Goal: Task Accomplishment & Management: Use online tool/utility

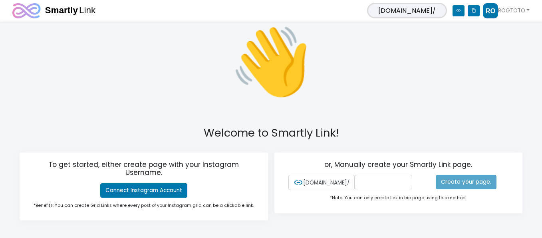
scroll to position [47, 0]
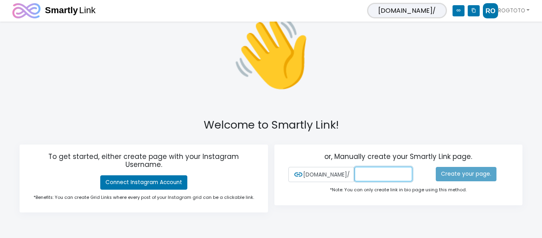
click at [355, 178] on input "text" at bounding box center [384, 174] width 58 height 14
type input "R"
type input "r"
type input "maxwinrogtoto"
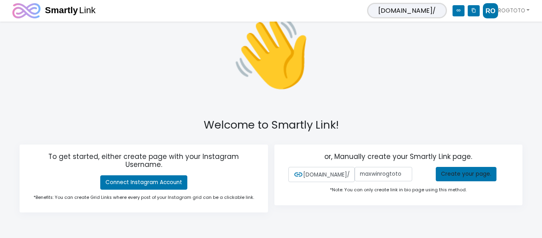
click at [460, 182] on div "*Note: You can only create link in bio page using this method." at bounding box center [398, 189] width 232 height 15
click at [463, 172] on link "Create your page." at bounding box center [466, 174] width 61 height 14
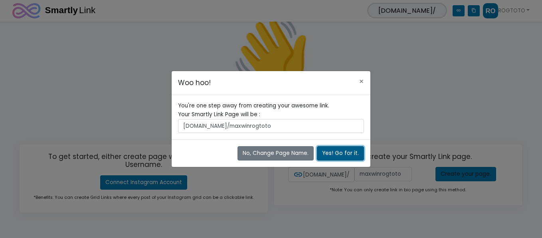
click at [332, 153] on button "Yes! Go for it." at bounding box center [340, 153] width 47 height 14
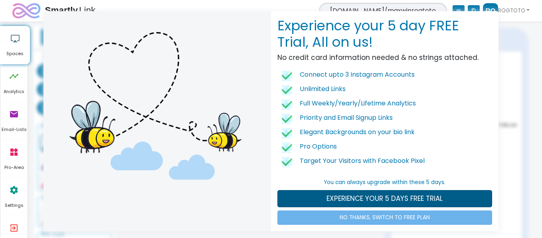
click at [460, 195] on link "EXPERIENCE YOUR 5 DAYS FREE TRIAL" at bounding box center [385, 199] width 215 height 18
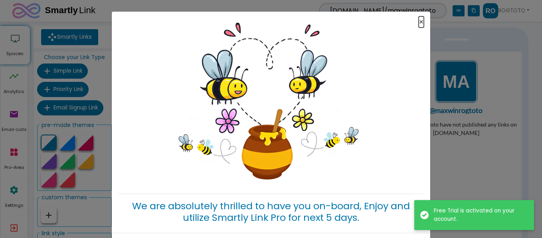
click at [424, 21] on div "× We are absolutely thrilled to have you on-board, Enjoy and utilize Smartly Li…" at bounding box center [271, 122] width 319 height 221
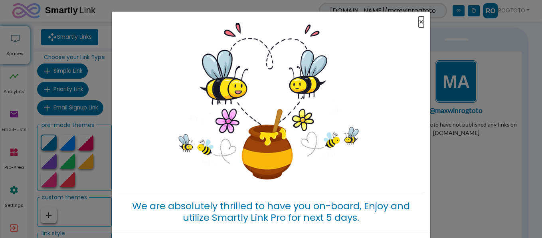
click at [420, 24] on button "×" at bounding box center [421, 22] width 5 height 8
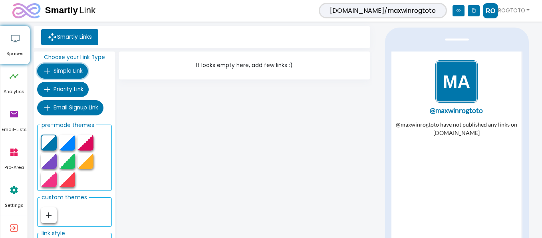
click at [71, 76] on button "add Simple Link" at bounding box center [62, 71] width 51 height 15
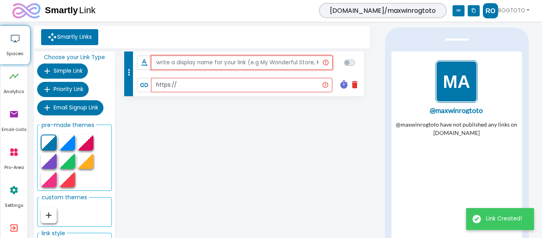
click at [256, 64] on input "text" at bounding box center [242, 63] width 182 height 14
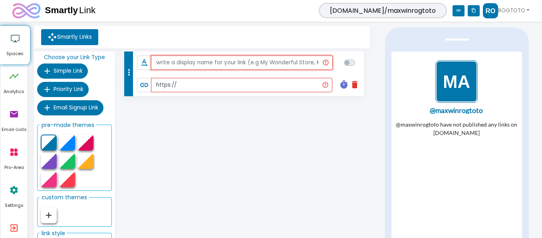
type input "s"
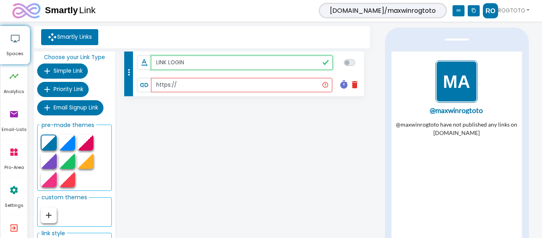
type input "LINK LOGIN"
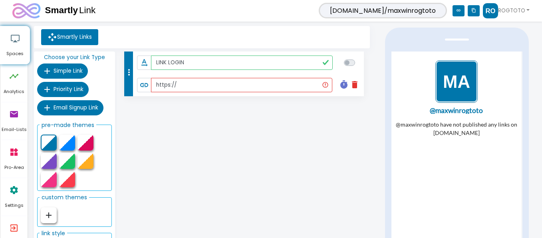
click at [150, 41] on ul "Smartly Links" at bounding box center [202, 37] width 330 height 16
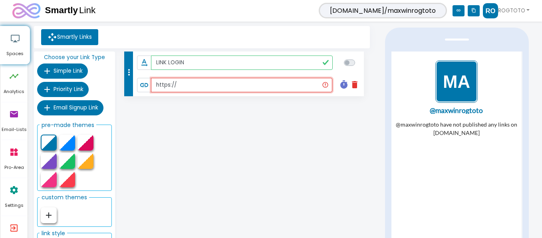
click at [196, 83] on input "https://" at bounding box center [241, 85] width 181 height 14
paste input "https://rogtoto3902.com/"
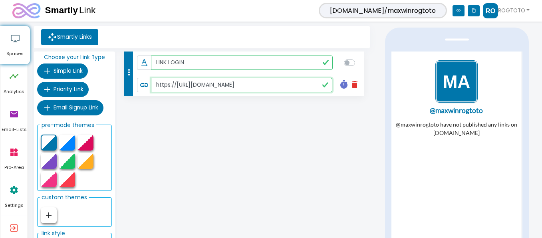
paste input "text"
type input "https://rogtoto3902.com/"
checkbox input "true"
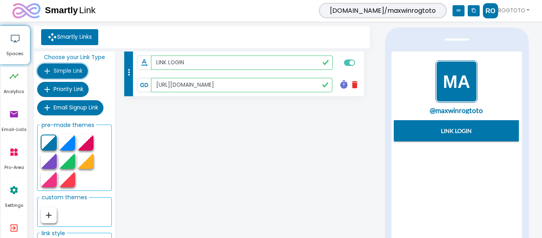
click at [68, 71] on span "Simple Link" at bounding box center [68, 71] width 29 height 8
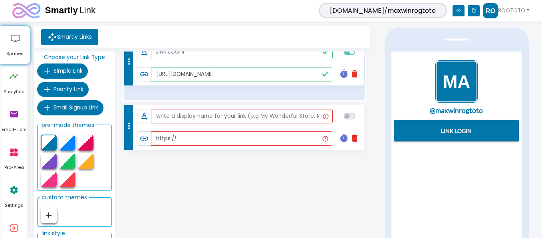
drag, startPoint x: 128, startPoint y: 124, endPoint x: 129, endPoint y: 62, distance: 61.9
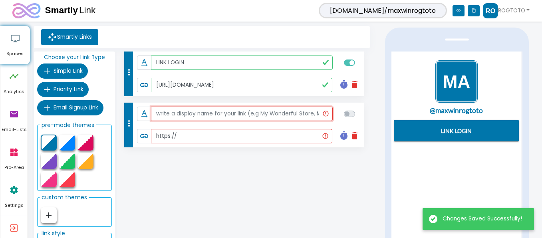
click at [215, 117] on input "text" at bounding box center [242, 114] width 182 height 14
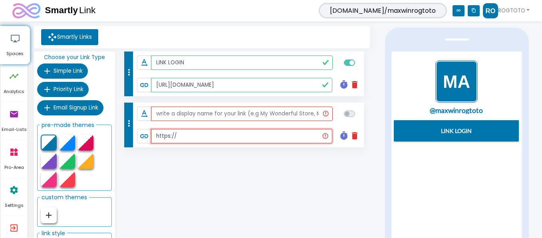
click at [206, 139] on input "https://" at bounding box center [241, 136] width 181 height 14
paste input "https://keraskale.me/rogtoto"
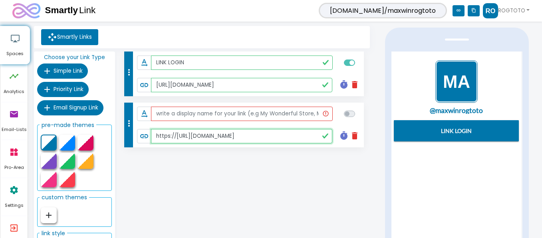
paste input "text"
type input "https://keraskale.me/rogtoto"
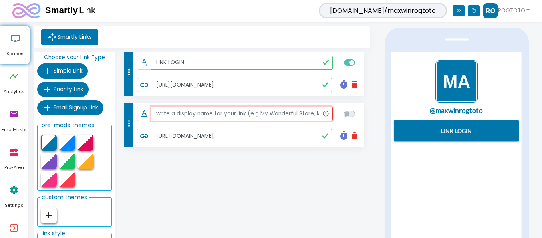
click at [215, 119] on input "text" at bounding box center [242, 114] width 182 height 14
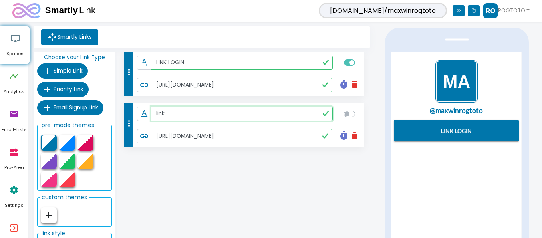
type input "link"
type input "LINKL DAFTAR"
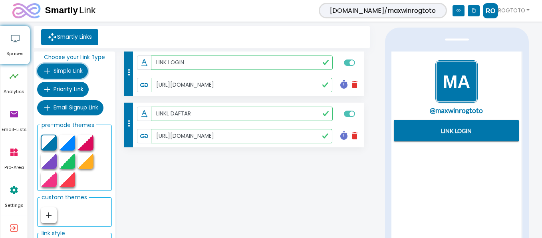
checkbox input "true"
click at [82, 75] on button "add Simple Link" at bounding box center [62, 71] width 51 height 15
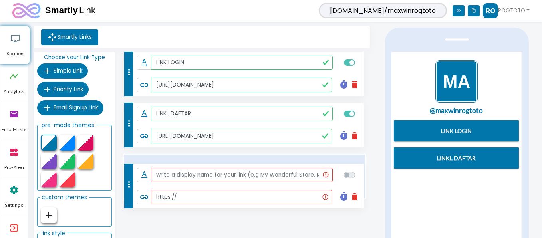
drag, startPoint x: 129, startPoint y: 72, endPoint x: 125, endPoint y: 179, distance: 107.1
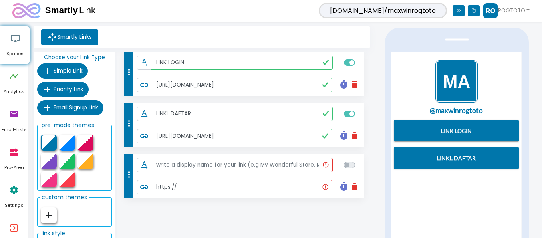
click at [156, 221] on div "more_vert text_rotation_none LINK LOGIN link https://rogtoto3902.com/ timer del…" at bounding box center [244, 160] width 255 height 217
click at [193, 186] on input "https://" at bounding box center [241, 187] width 181 height 14
paste input "rogtoto3902.com/support"
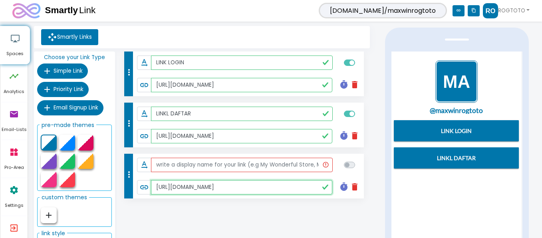
type input "https://rogtoto3902.com/support"
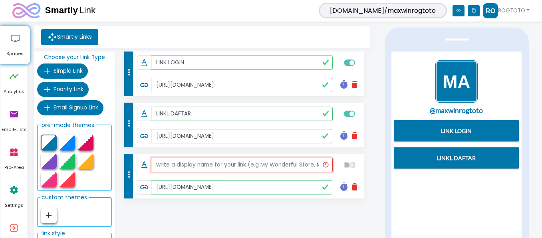
click at [206, 165] on input "text" at bounding box center [242, 165] width 182 height 14
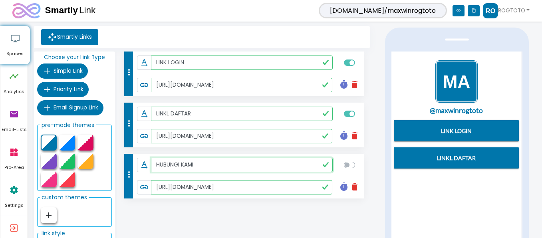
type input "HUBUNGI KAMI"
checkbox input "true"
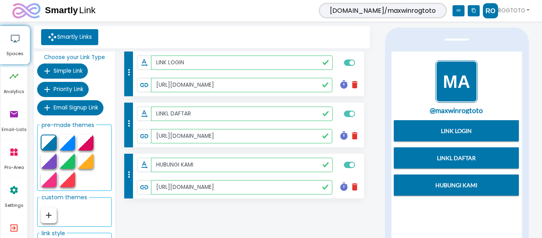
click at [458, 14] on icon "link" at bounding box center [459, 10] width 12 height 11
click at [145, 35] on ul "Smartly Links" at bounding box center [202, 37] width 330 height 16
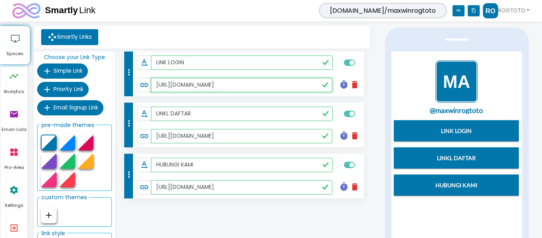
click at [238, 85] on input "https://rogtoto3902.com/" at bounding box center [241, 85] width 181 height 14
drag, startPoint x: 177, startPoint y: 87, endPoint x: 223, endPoint y: 82, distance: 46.5
click at [223, 82] on input "https://rogtoto3902.com/" at bounding box center [241, 85] width 181 height 14
paste input "803"
type input "https://rogtoto8032.com/"
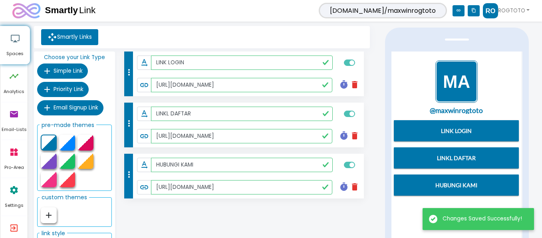
click at [420, 13] on span "[DOMAIN_NAME]/maxwinrogtoto" at bounding box center [383, 11] width 128 height 16
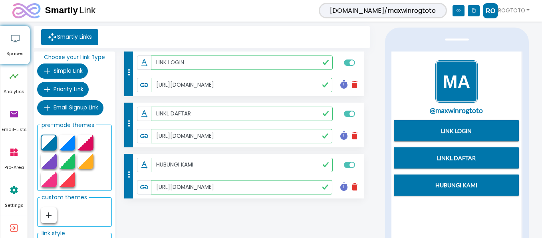
click at [459, 11] on icon "link" at bounding box center [459, 10] width 12 height 11
click at [475, 9] on icon "content_copy" at bounding box center [474, 10] width 12 height 11
